Goal: Entertainment & Leisure: Consume media (video, audio)

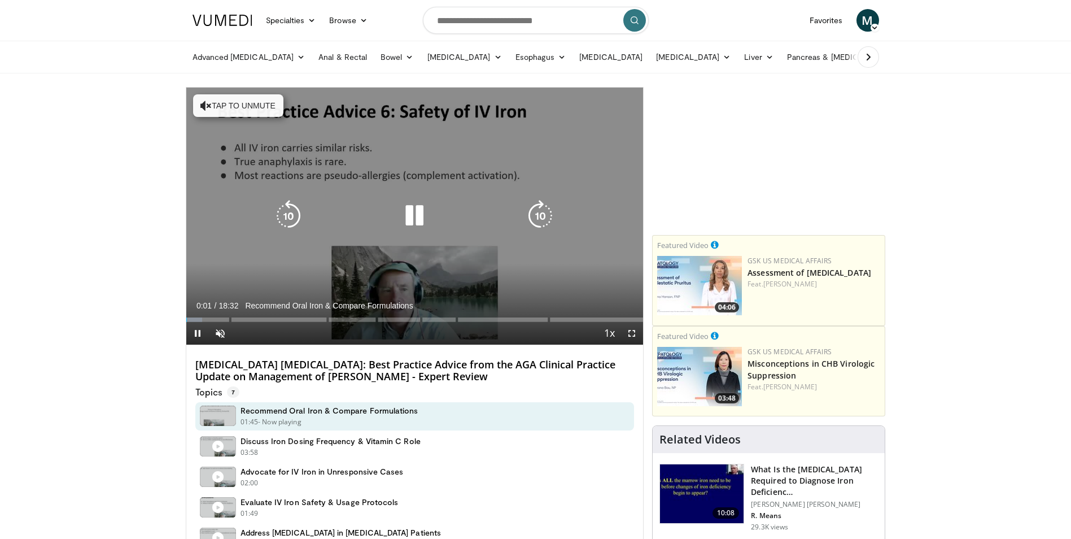
scroll to position [56, 0]
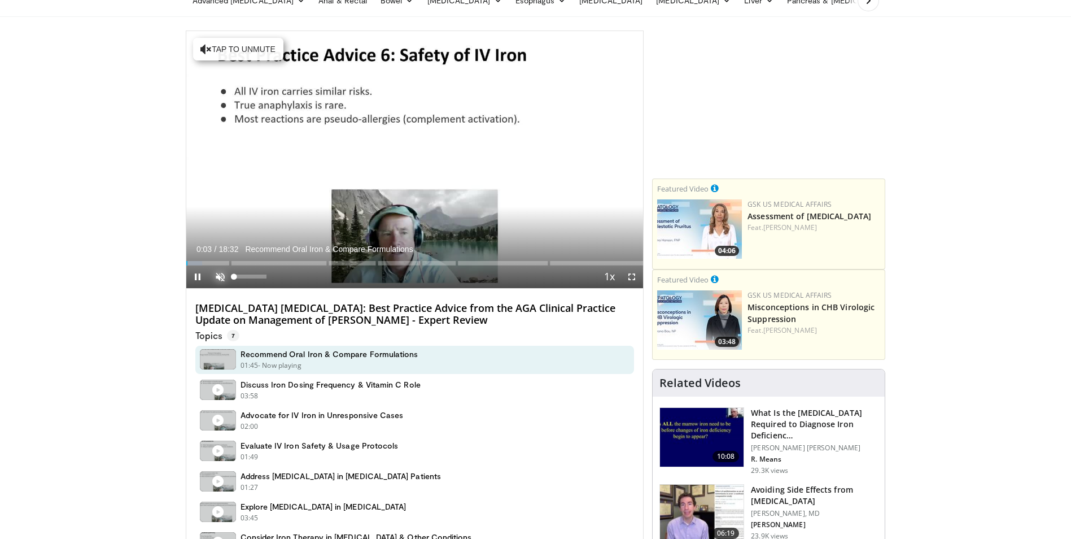
click at [226, 273] on span "Video Player" at bounding box center [220, 276] width 23 height 23
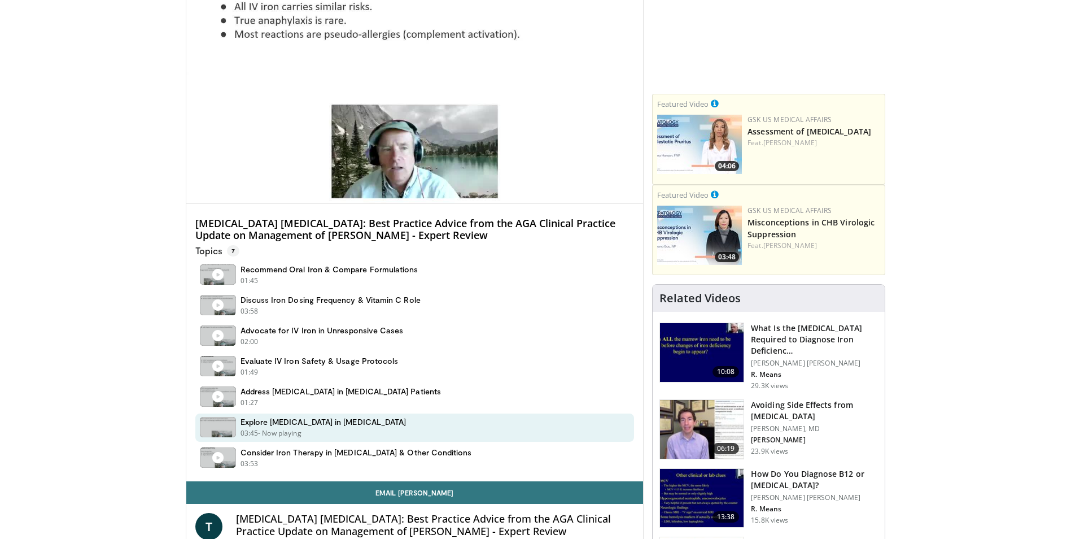
scroll to position [113, 0]
